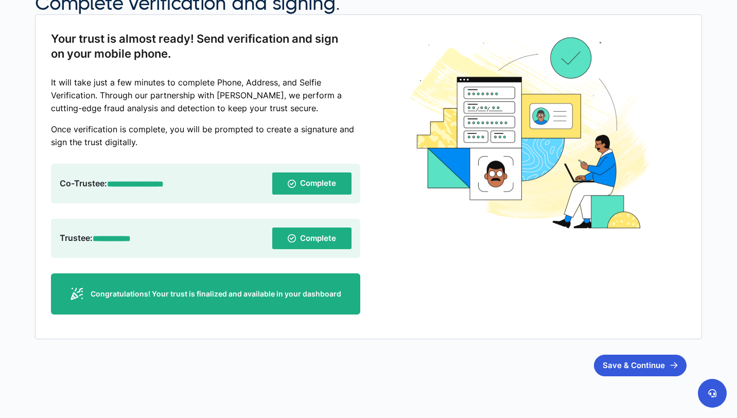
scroll to position [180, 0]
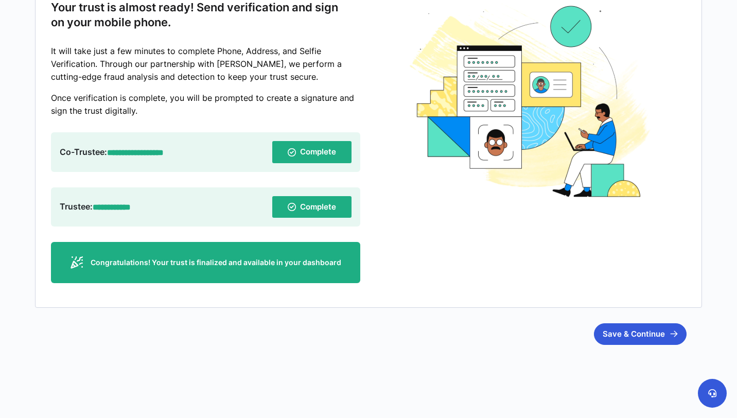
scroll to position [165, 0]
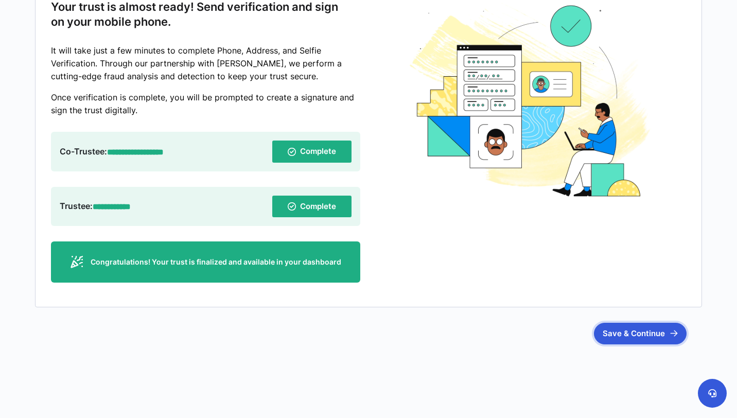
click at [650, 332] on button "Save & Continue" at bounding box center [640, 334] width 93 height 22
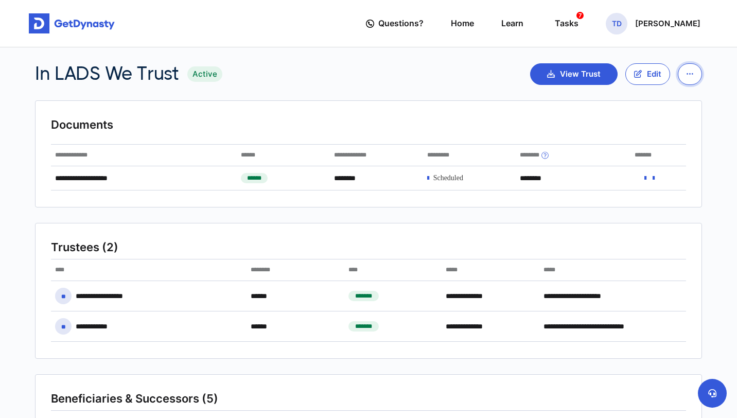
click at [687, 75] on icon "button" at bounding box center [690, 74] width 7 height 8
click at [474, 22] on link "Home" at bounding box center [462, 23] width 23 height 29
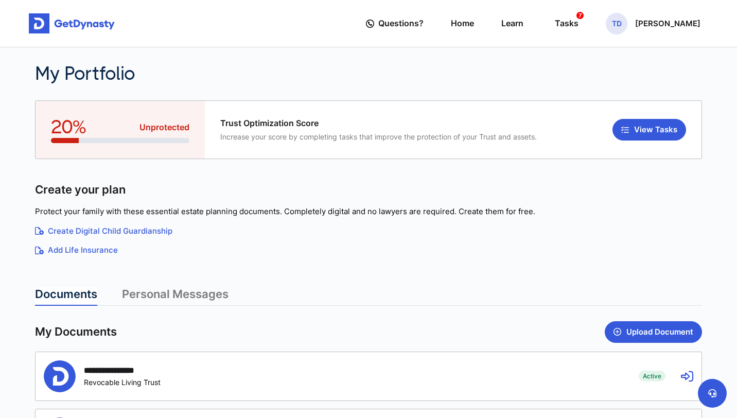
scroll to position [213, 0]
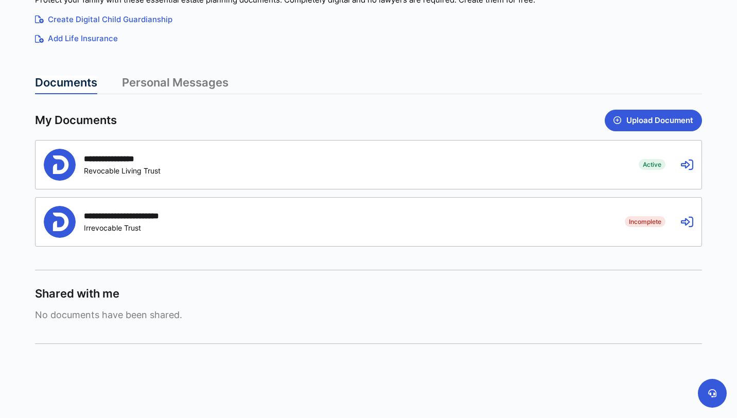
click at [102, 315] on span "No documents have been shared." at bounding box center [368, 314] width 667 height 11
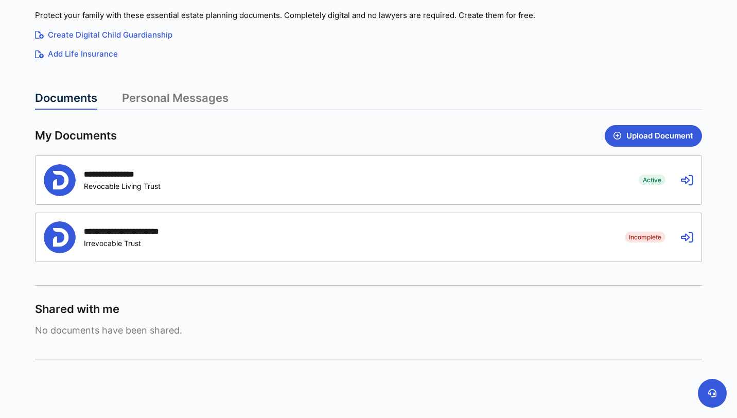
scroll to position [194, 0]
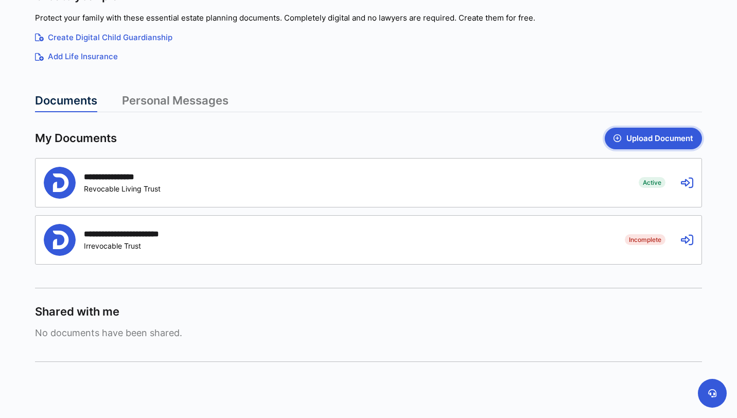
click at [671, 137] on button "Upload Document" at bounding box center [653, 139] width 97 height 22
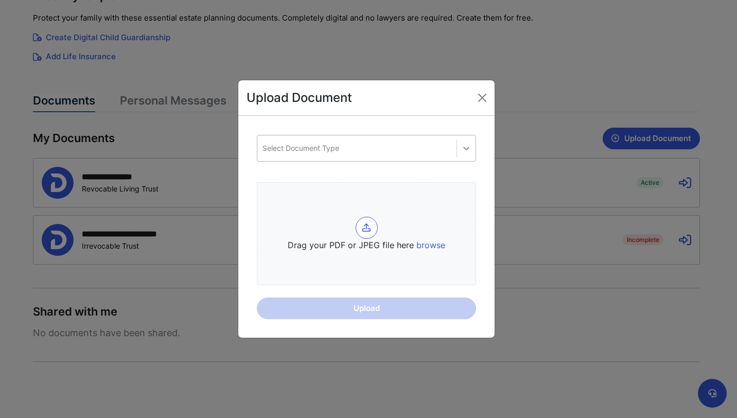
click at [465, 151] on icon at bounding box center [466, 148] width 10 height 10
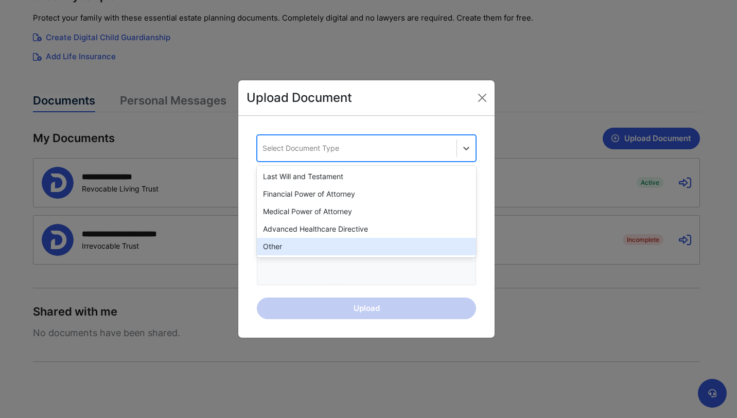
click at [316, 242] on div "Other" at bounding box center [366, 246] width 219 height 17
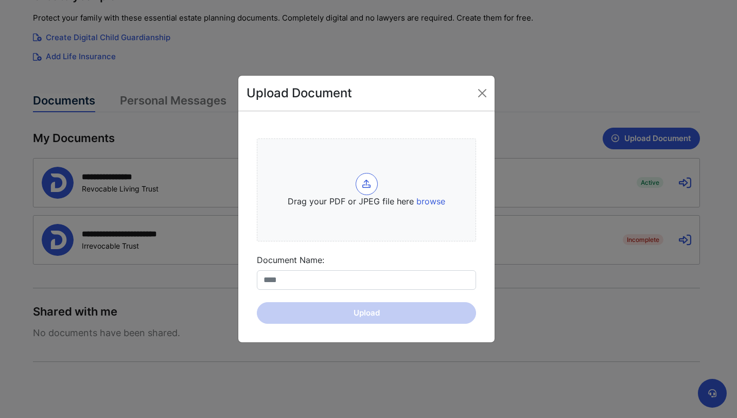
click at [432, 197] on span "browse" at bounding box center [430, 201] width 29 height 10
click at [0, 0] on input "Drag your PDF or JPEG file here browse" at bounding box center [0, 0] width 0 height 0
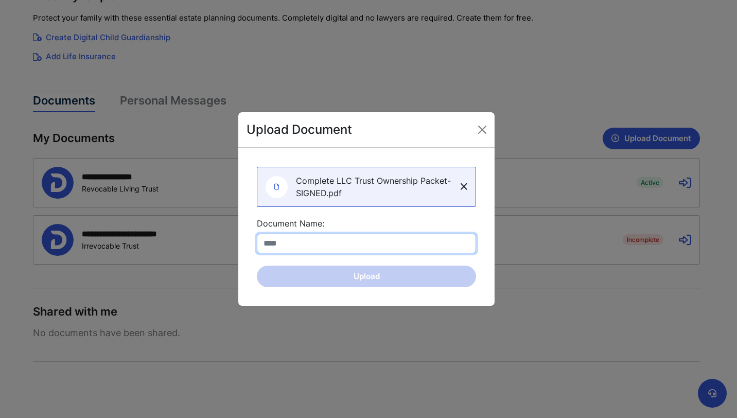
click at [318, 249] on input "Document Name:" at bounding box center [366, 244] width 219 height 20
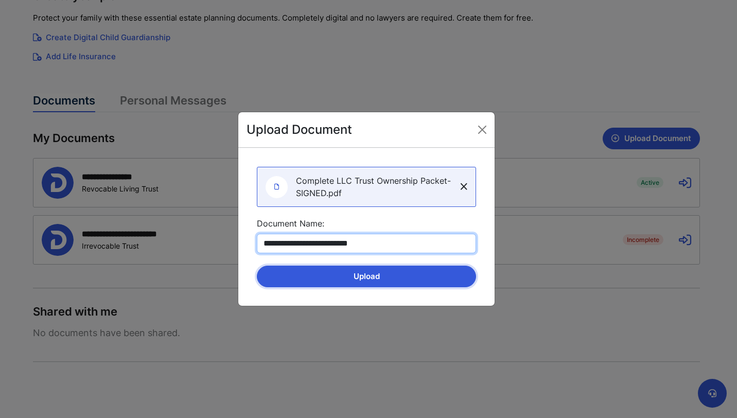
type input "**********"
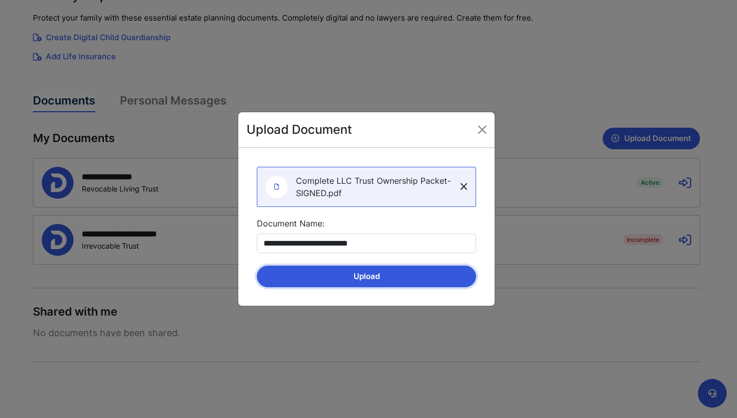
click at [331, 274] on button "Upload" at bounding box center [366, 277] width 219 height 22
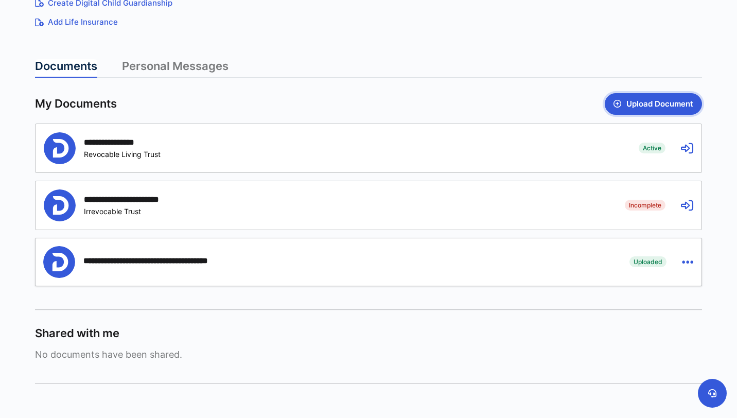
scroll to position [224, 0]
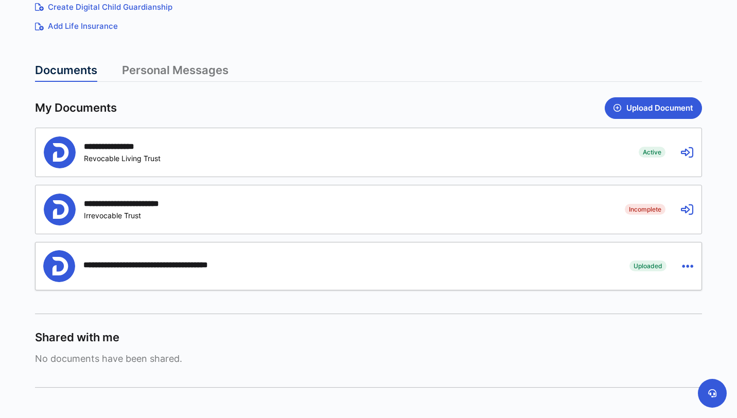
click at [191, 74] on link "Personal Messages" at bounding box center [175, 72] width 107 height 19
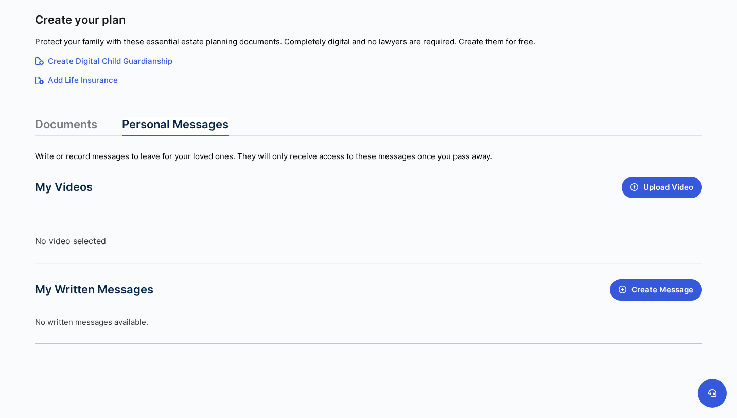
scroll to position [170, 0]
click at [65, 125] on link "Documents" at bounding box center [66, 126] width 62 height 19
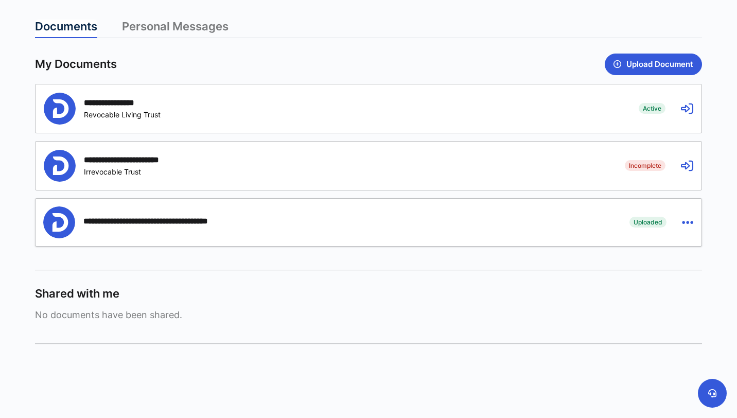
scroll to position [0, 0]
